Goal: Transaction & Acquisition: Purchase product/service

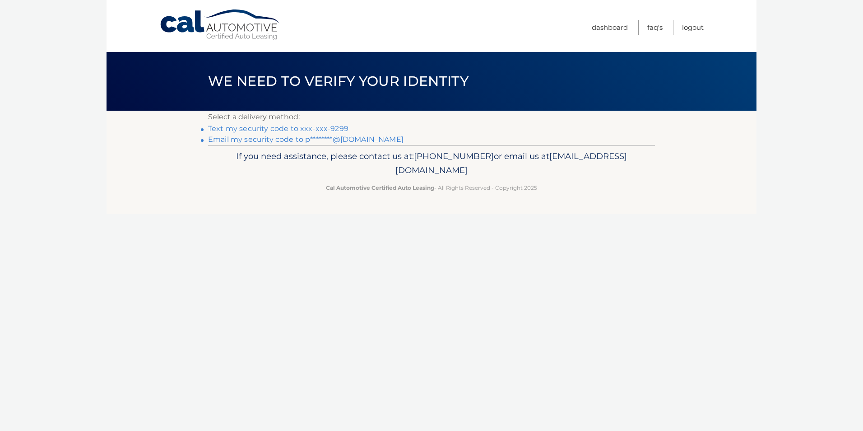
click at [227, 130] on link "Text my security code to xxx-xxx-9299" at bounding box center [278, 128] width 140 height 9
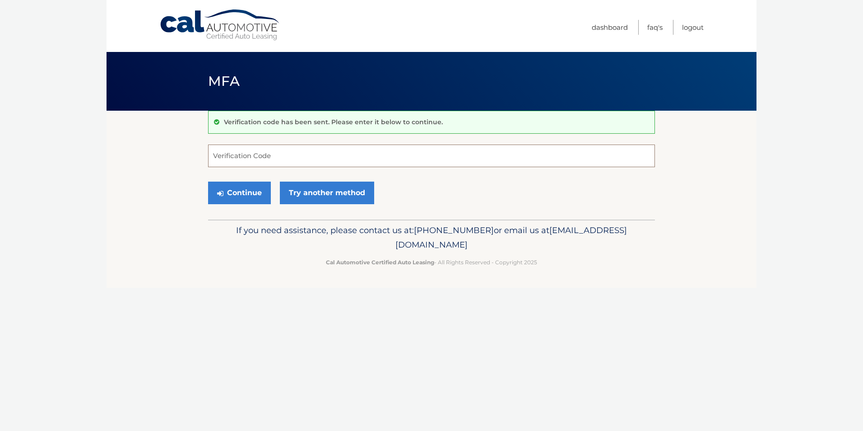
click at [237, 159] on input "Verification Code" at bounding box center [431, 155] width 447 height 23
type input "916702"
click at [239, 197] on button "Continue" at bounding box center [239, 192] width 63 height 23
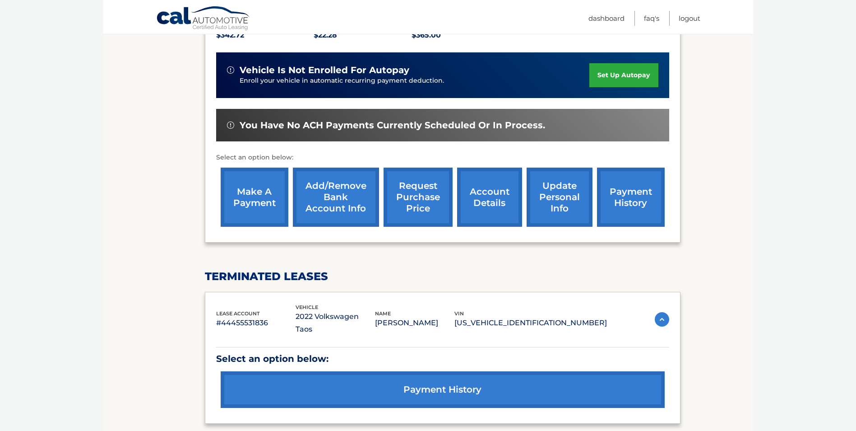
scroll to position [226, 0]
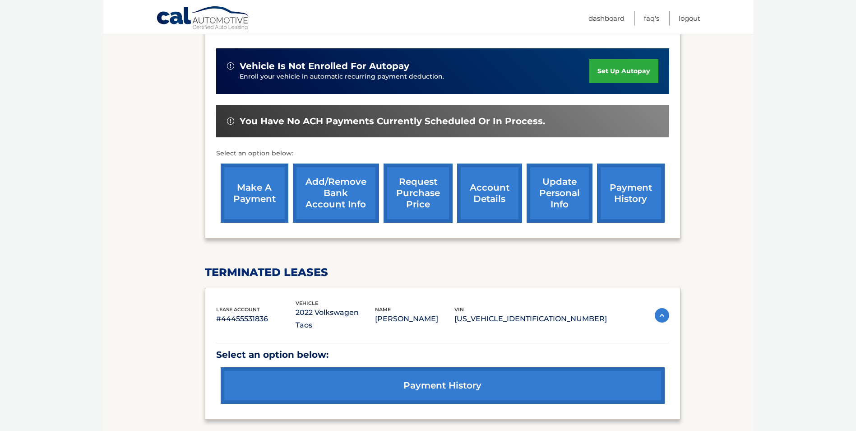
click at [246, 193] on link "make a payment" at bounding box center [255, 192] width 68 height 59
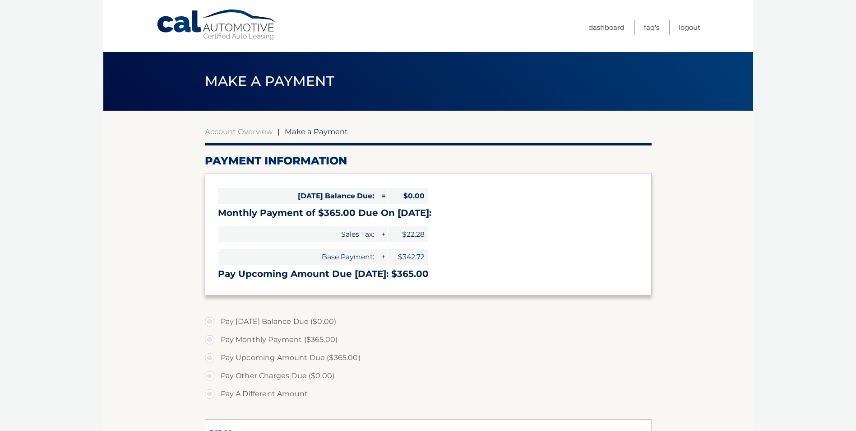
select select "ZTdhNThiNTItMmY5Ny00YjMyLTljMDctNmViNjMyMGZlZmJl"
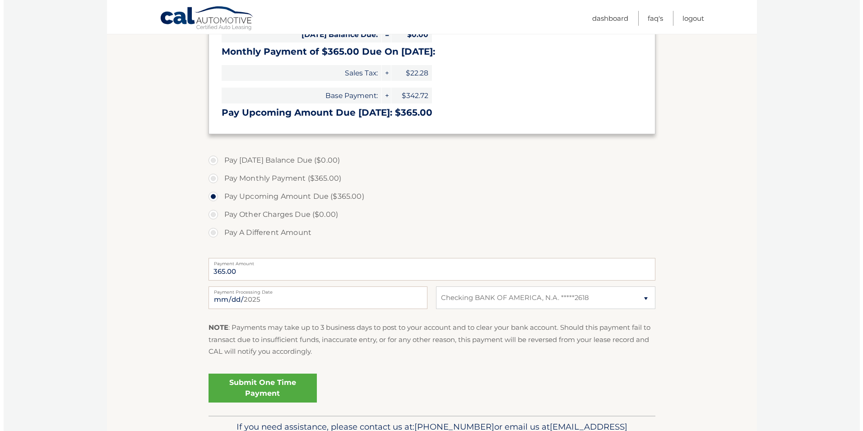
scroll to position [181, 0]
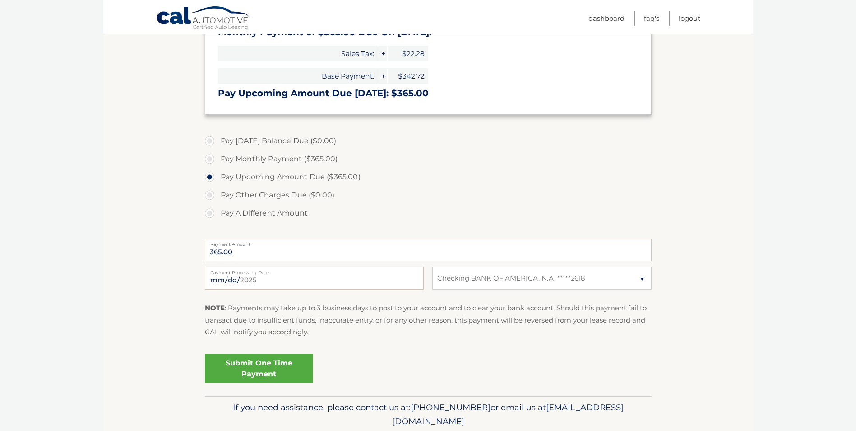
click at [282, 371] on link "Submit One Time Payment" at bounding box center [259, 368] width 108 height 29
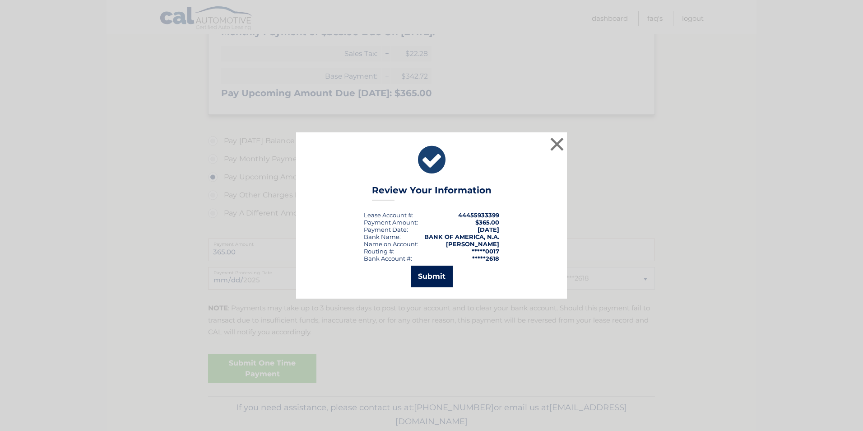
click at [425, 284] on button "Submit" at bounding box center [432, 276] width 42 height 22
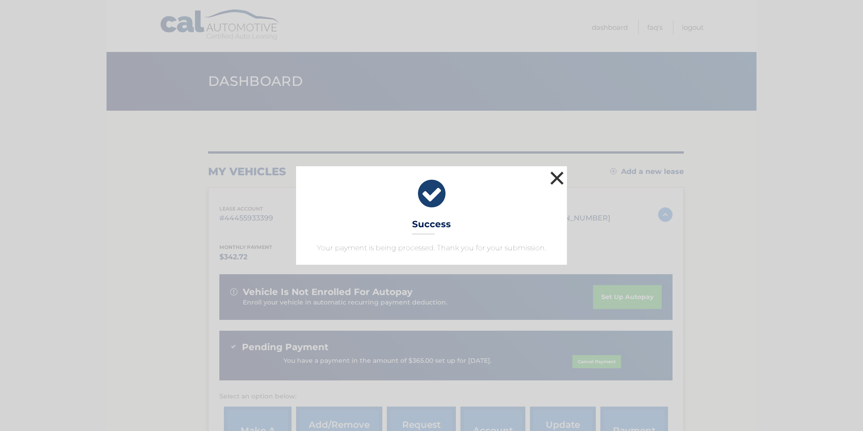
click at [558, 181] on button "×" at bounding box center [557, 178] width 18 height 18
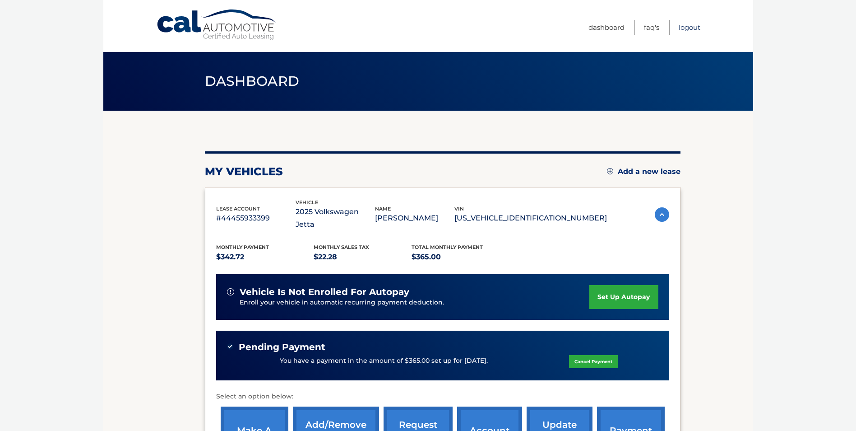
click at [694, 29] on link "Logout" at bounding box center [690, 27] width 22 height 15
